Goal: Task Accomplishment & Management: Manage account settings

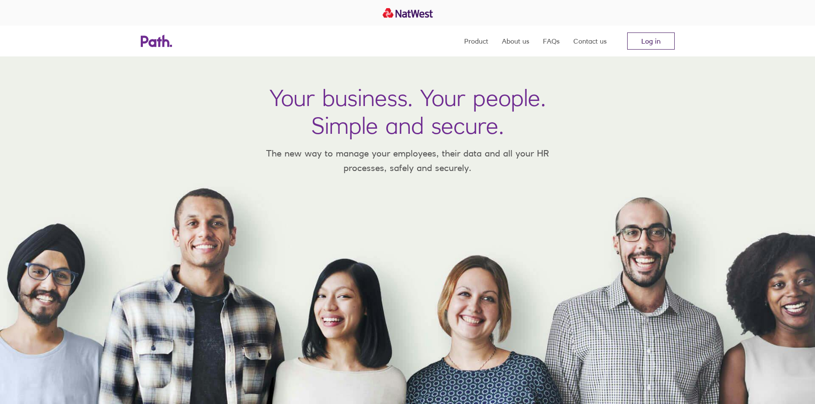
click at [650, 42] on link "Log in" at bounding box center [651, 41] width 48 height 17
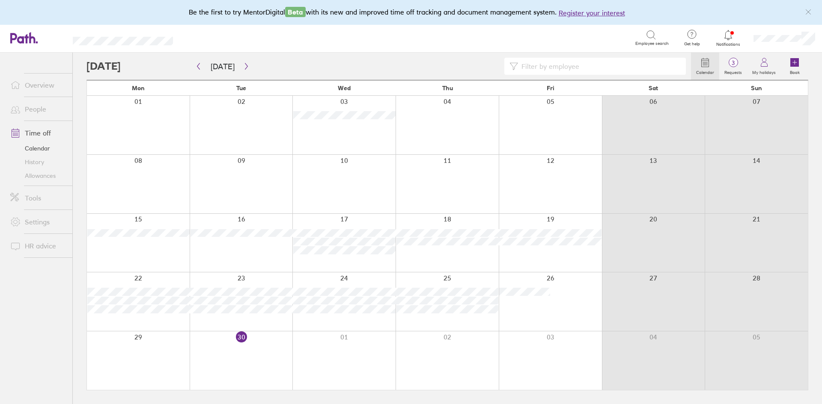
click at [729, 35] on icon at bounding box center [728, 35] width 10 height 10
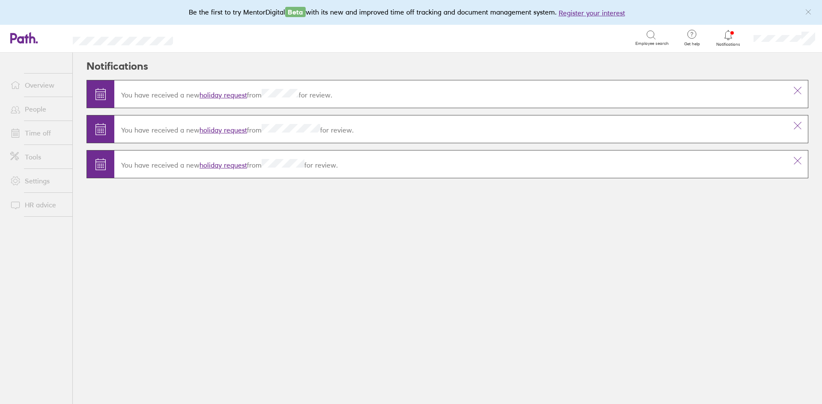
click at [230, 128] on link "holiday request" at bounding box center [223, 130] width 48 height 9
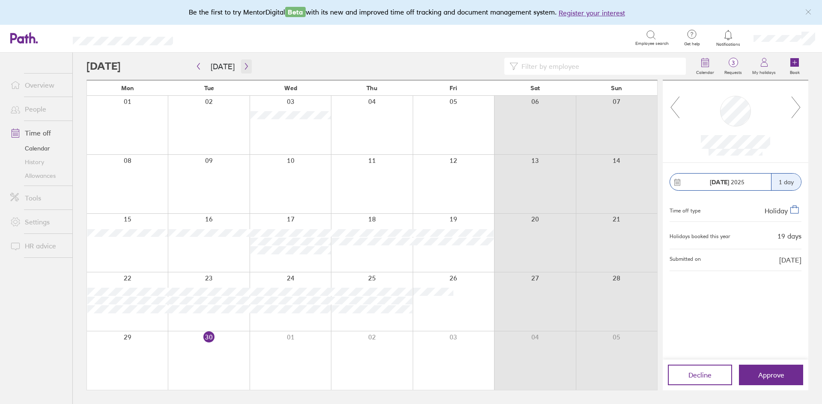
click at [244, 65] on icon "button" at bounding box center [246, 66] width 6 height 7
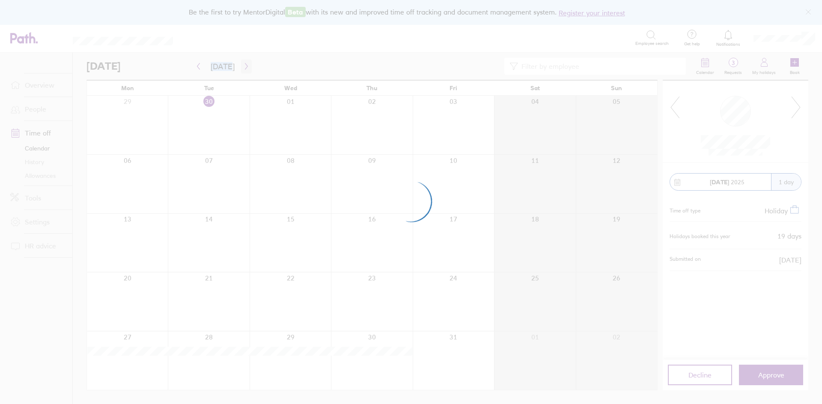
click at [244, 65] on div at bounding box center [411, 202] width 822 height 404
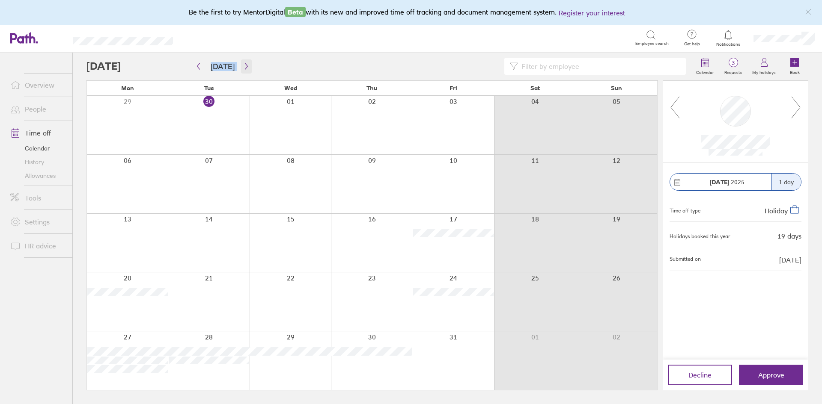
click at [245, 66] on icon "button" at bounding box center [246, 66] width 3 height 6
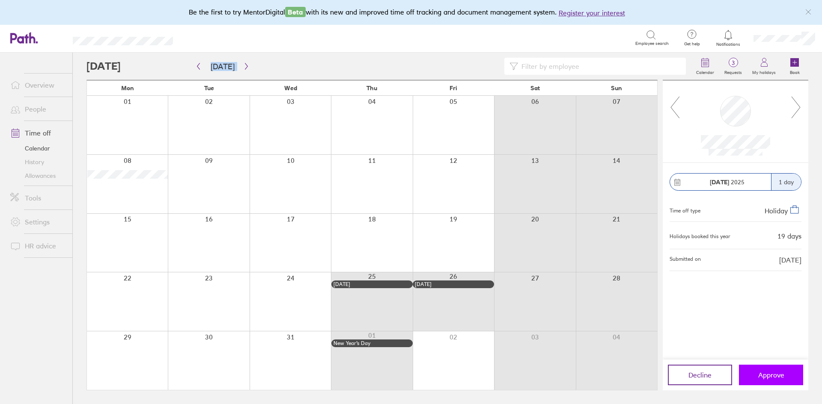
click at [774, 378] on span "Approve" at bounding box center [771, 376] width 26 height 8
click at [198, 66] on icon "button" at bounding box center [198, 66] width 6 height 7
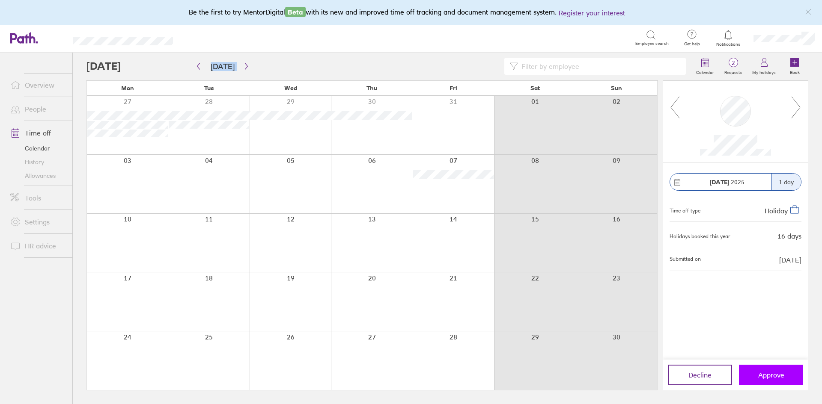
click at [776, 378] on span "Approve" at bounding box center [771, 376] width 26 height 8
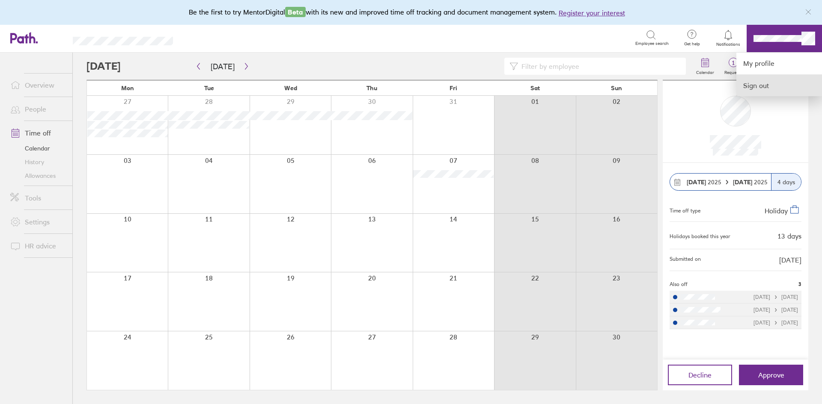
click at [760, 89] on link "Sign out" at bounding box center [779, 85] width 86 height 21
